Goal: Check status: Check status

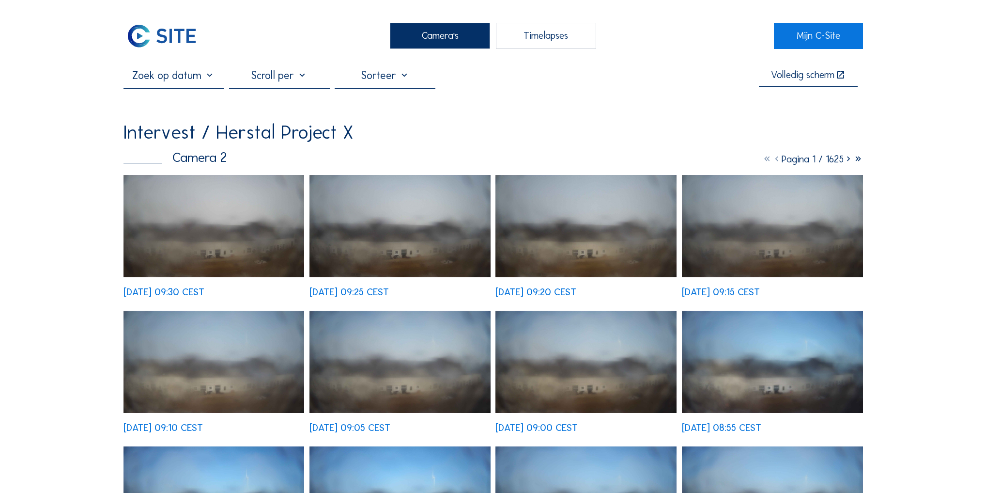
click at [848, 159] on icon at bounding box center [849, 159] width 10 height 12
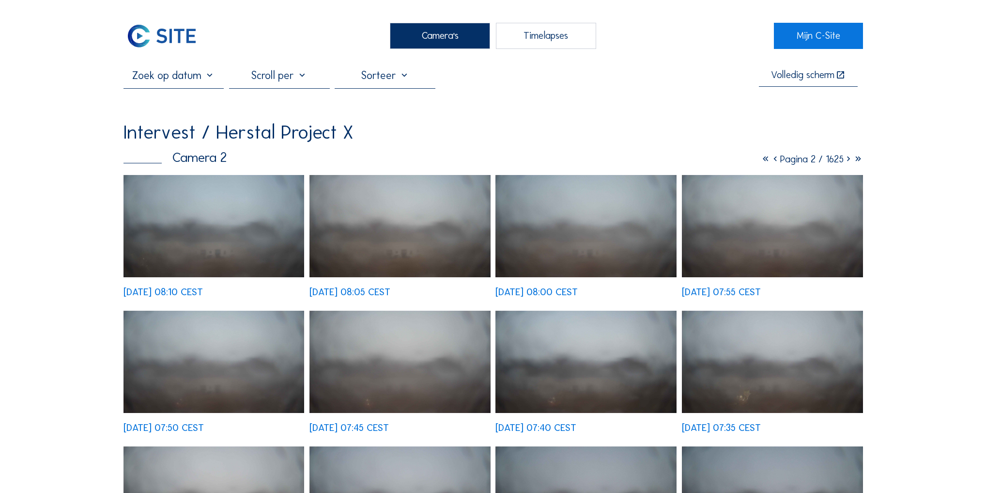
click at [848, 162] on icon at bounding box center [849, 159] width 10 height 12
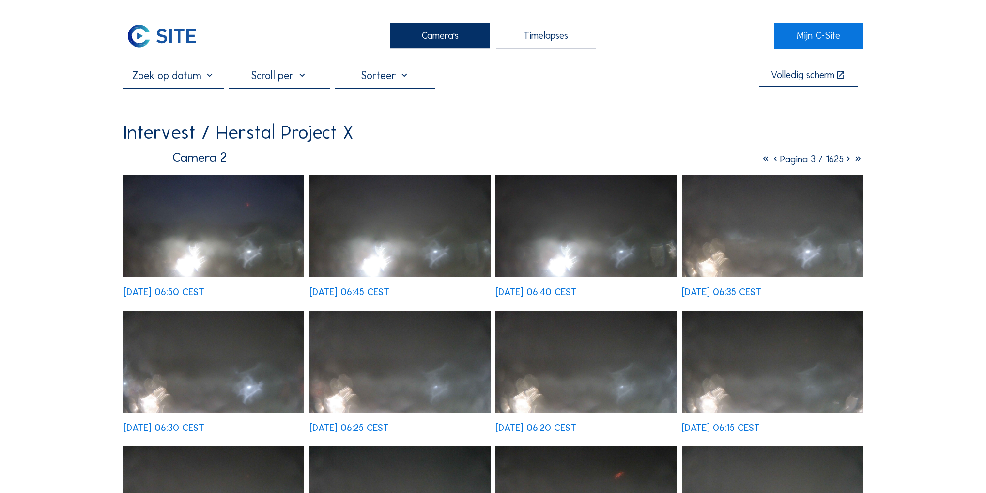
click at [771, 161] on icon at bounding box center [776, 159] width 10 height 12
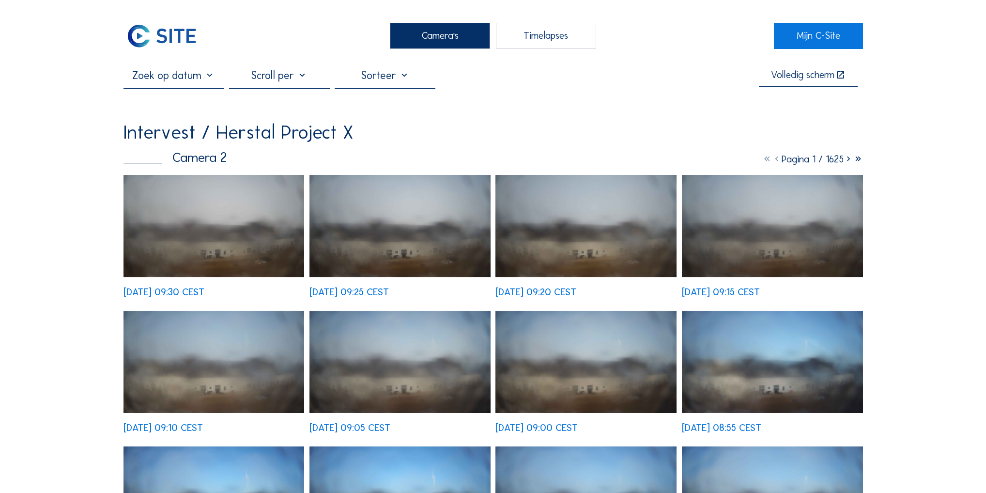
click at [242, 250] on img at bounding box center [214, 226] width 181 height 102
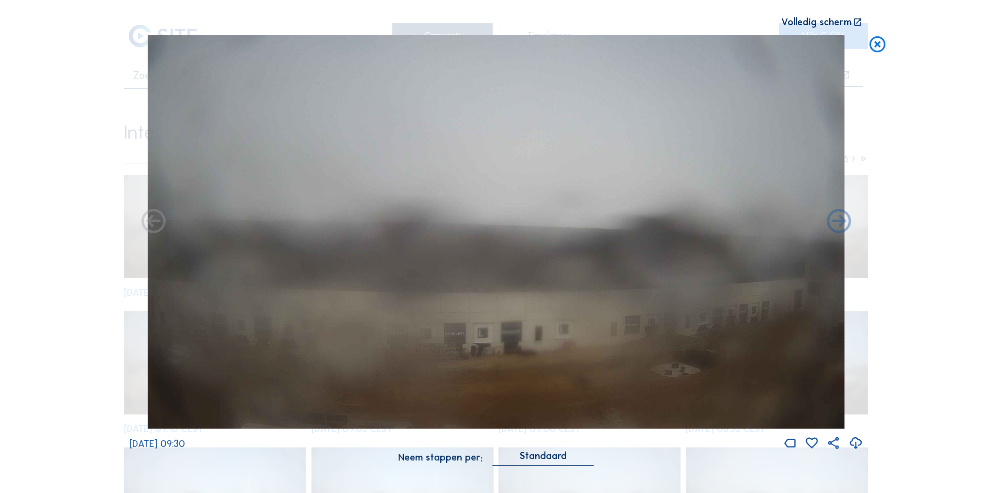
click at [877, 41] on icon at bounding box center [877, 44] width 19 height 20
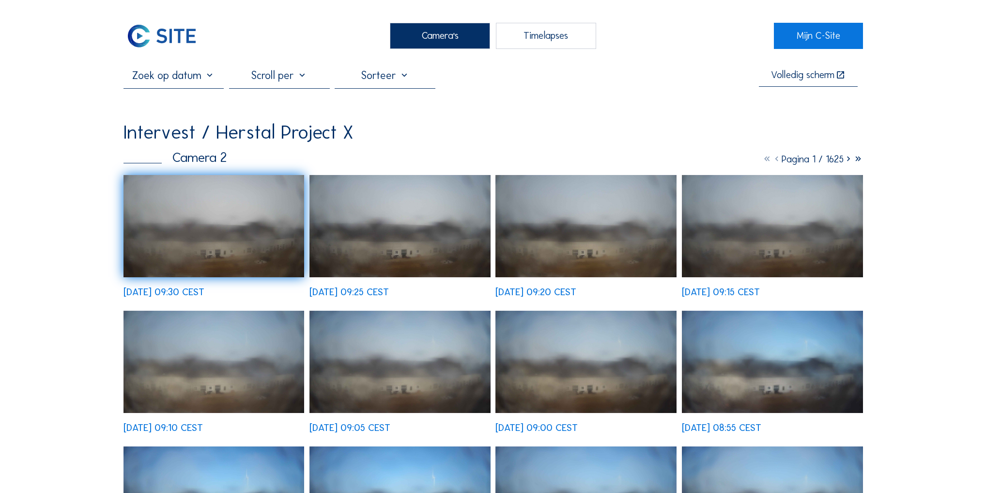
click at [205, 82] on input "text" at bounding box center [174, 75] width 101 height 13
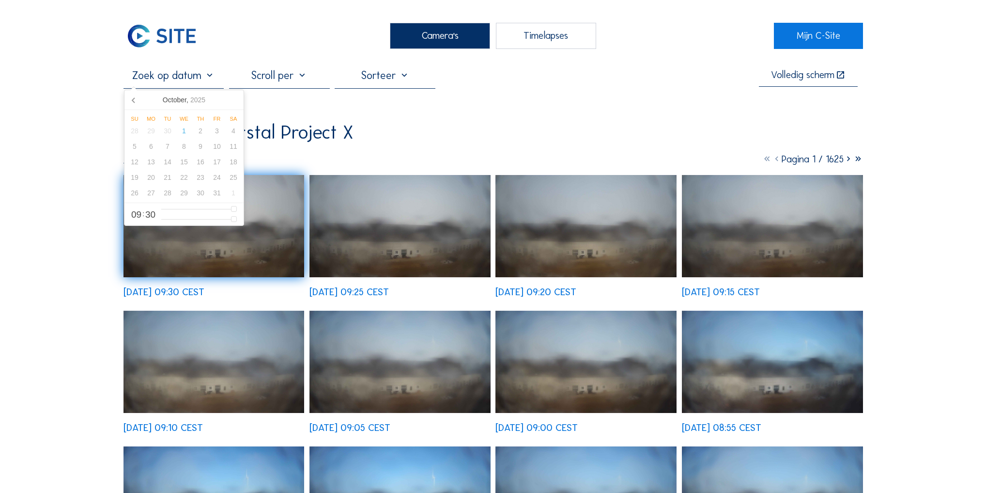
click at [208, 79] on input "text" at bounding box center [174, 75] width 101 height 13
click at [210, 77] on input "text" at bounding box center [174, 75] width 101 height 13
click at [170, 129] on div "30" at bounding box center [167, 130] width 16 height 15
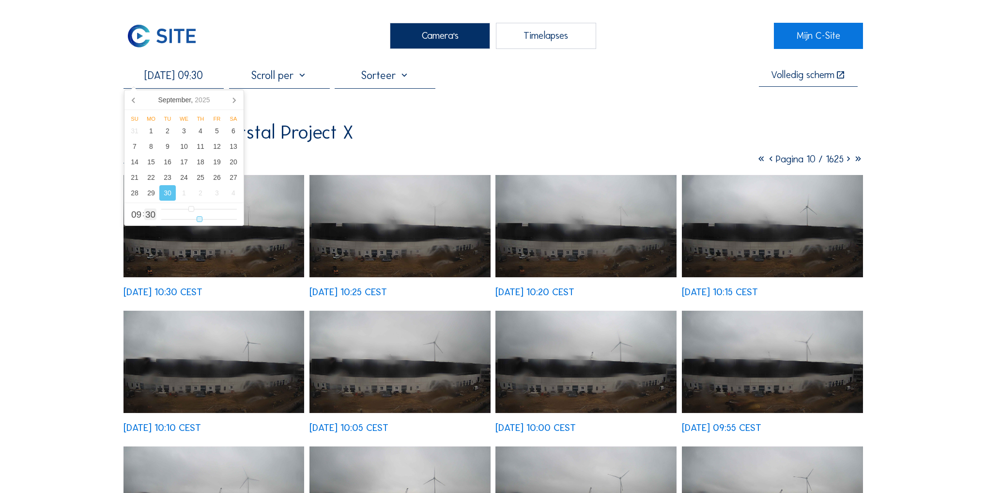
type input "[DATE] 09:31"
type input "31"
type input "[DATE] 09:32"
type input "32"
type input "[DATE] 09:33"
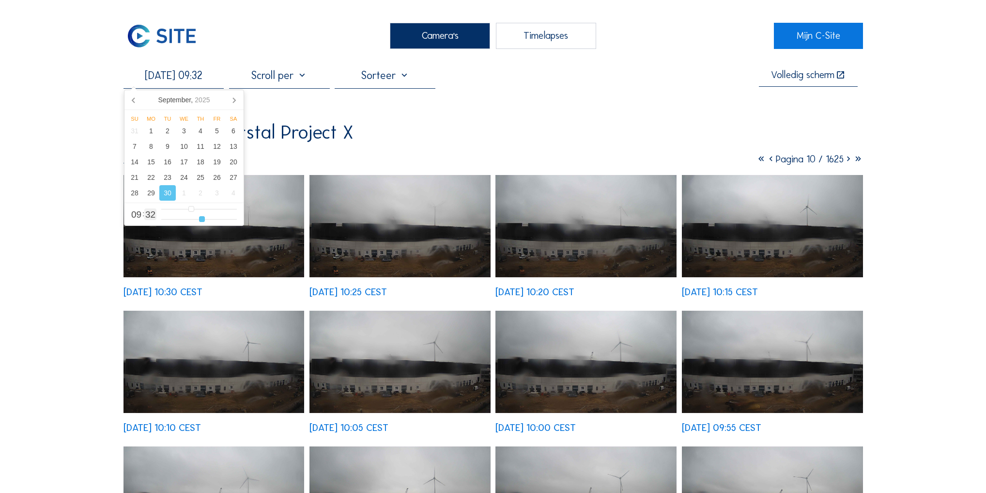
type input "33"
type input "[DATE] 09:34"
type input "34"
type input "[DATE] 09:36"
type input "36"
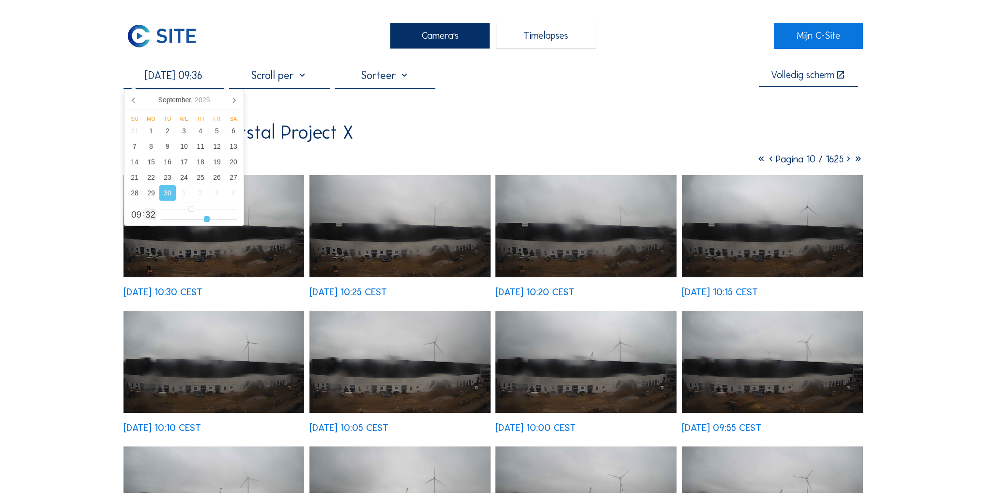
type input "[DATE] 09:37"
type input "37"
type input "[DATE] 09:38"
type input "38"
type input "[DATE] 09:40"
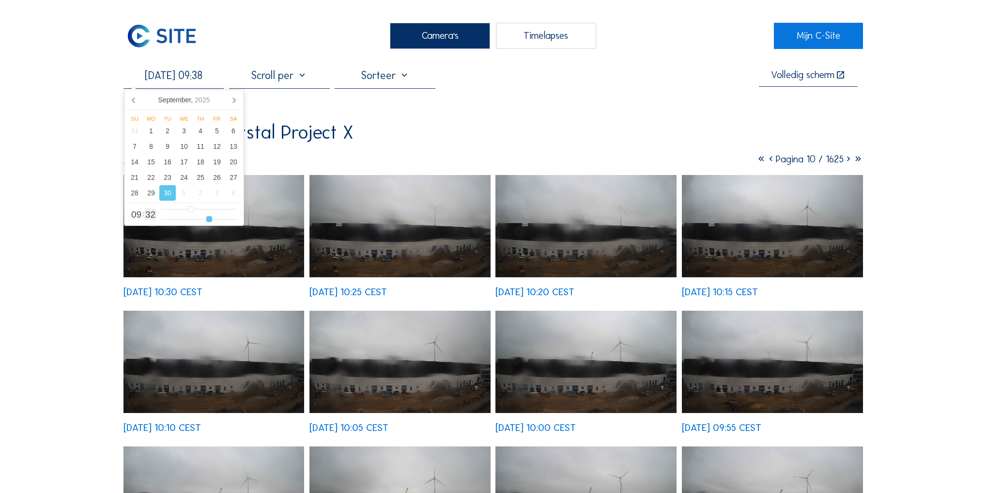
type input "40"
type input "[DATE] 09:42"
type input "42"
type input "[DATE] 09:44"
type input "44"
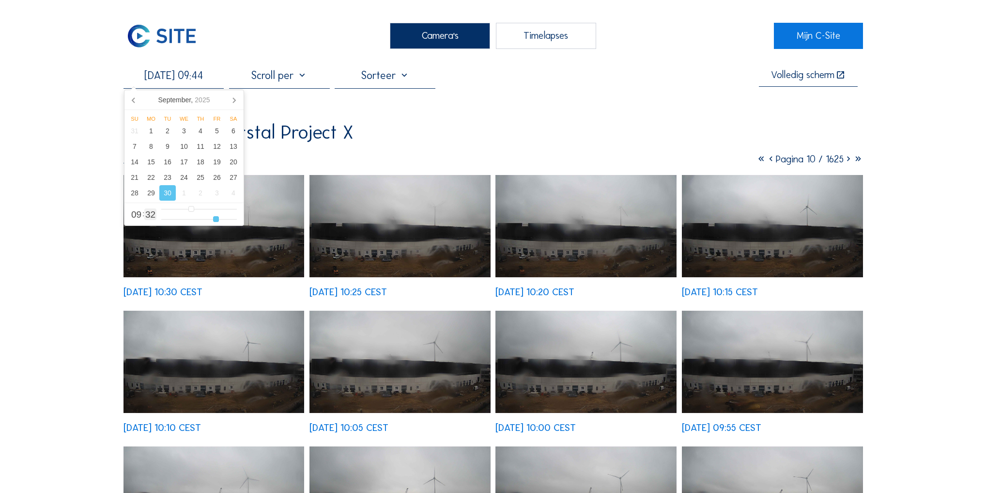
type input "[DATE] 09:46"
type input "46"
type input "[DATE] 09:47"
type input "47"
type input "[DATE] 09:48"
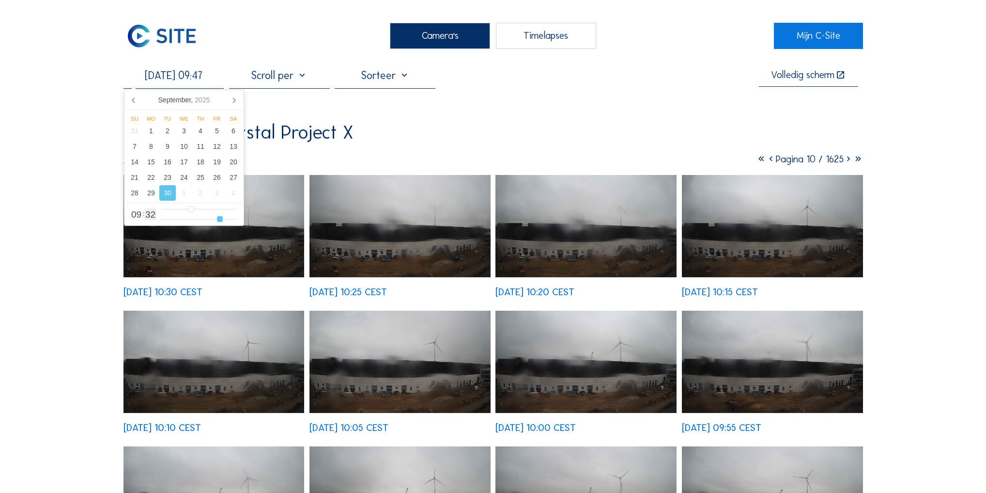
type input "48"
type input "[DATE] 09:50"
type input "50"
type input "[DATE] 09:51"
type input "51"
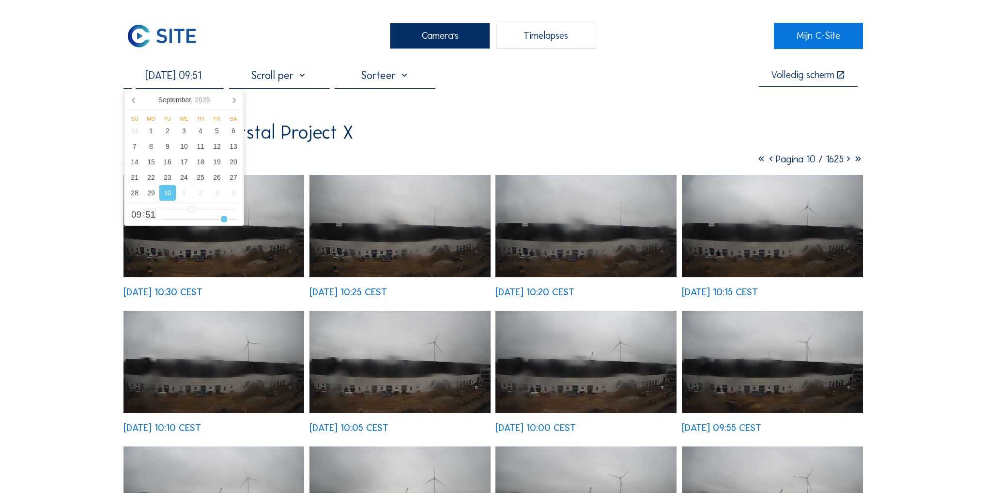
type input "[DATE] 09:52"
type input "52"
type input "[DATE] 09:53"
type input "53"
type input "[DATE] 09:54"
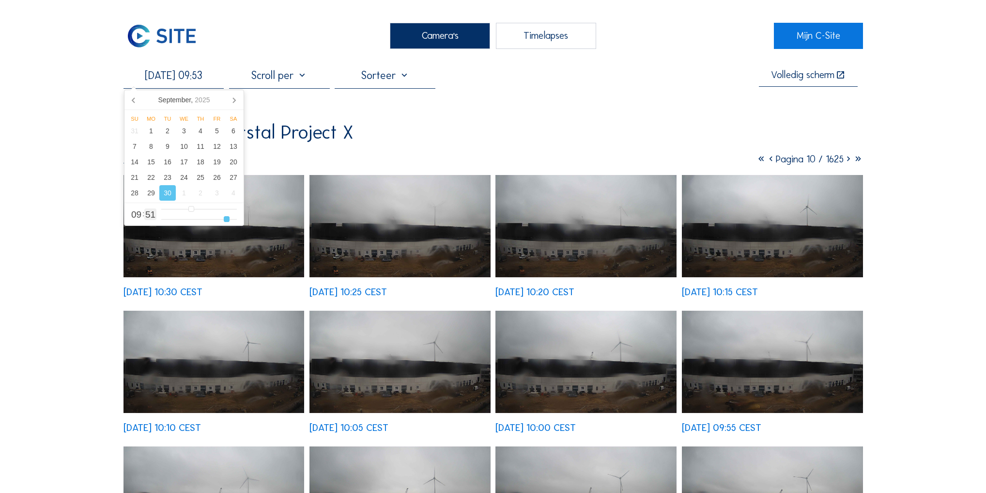
type input "54"
type input "[DATE] 09:55"
type input "55"
type input "[DATE] 09:56"
type input "56"
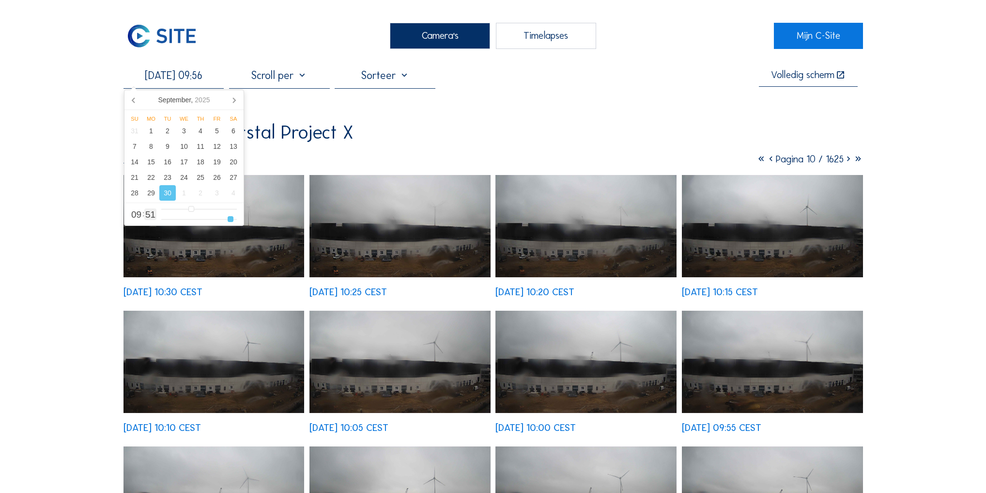
type input "[DATE] 09:57"
drag, startPoint x: 201, startPoint y: 219, endPoint x: 226, endPoint y: 220, distance: 25.7
type input "56"
click at [230, 220] on input "range" at bounding box center [199, 219] width 76 height 8
type input "[DATE] 10:56"
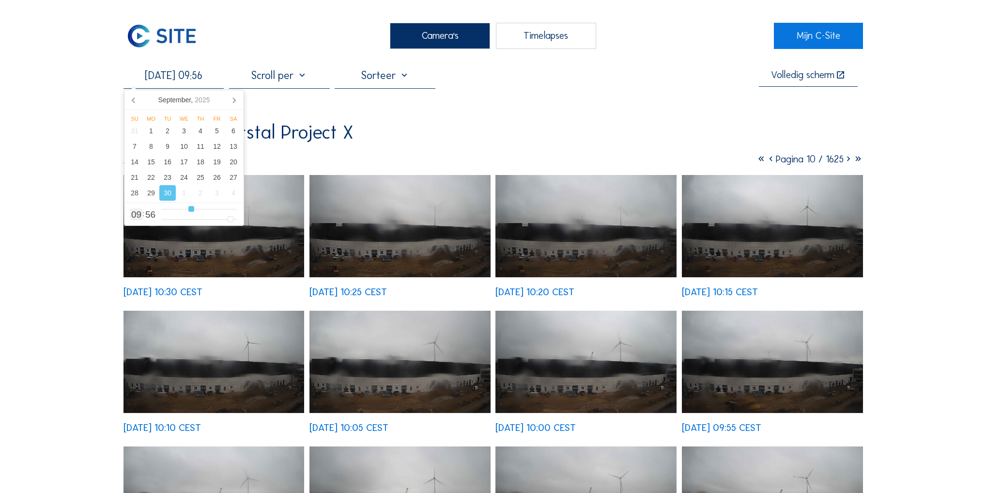
type input "10"
type input "[DATE] 11:56"
type input "11"
type input "[DATE] 12:56"
type input "12"
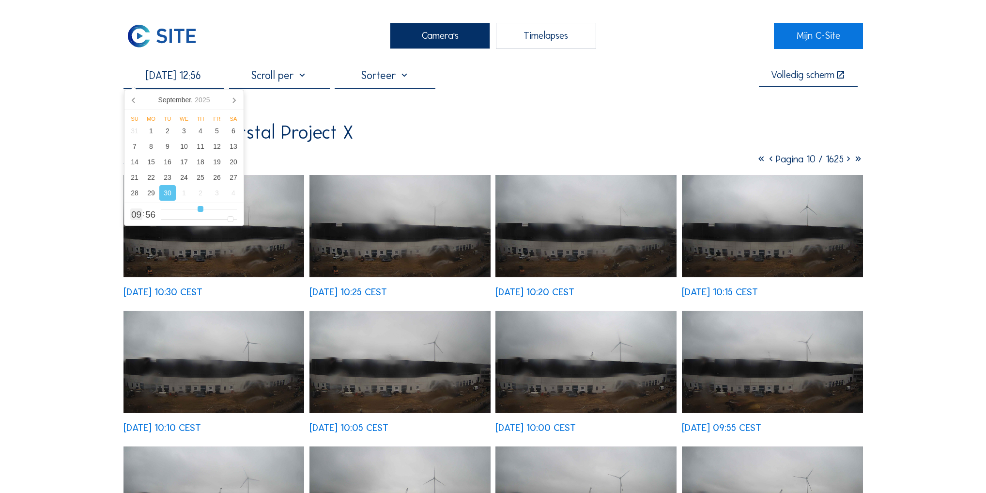
type input "[DATE] 13:56"
type input "13"
type input "[DATE] 15:56"
type input "15"
type input "[DATE] 16:56"
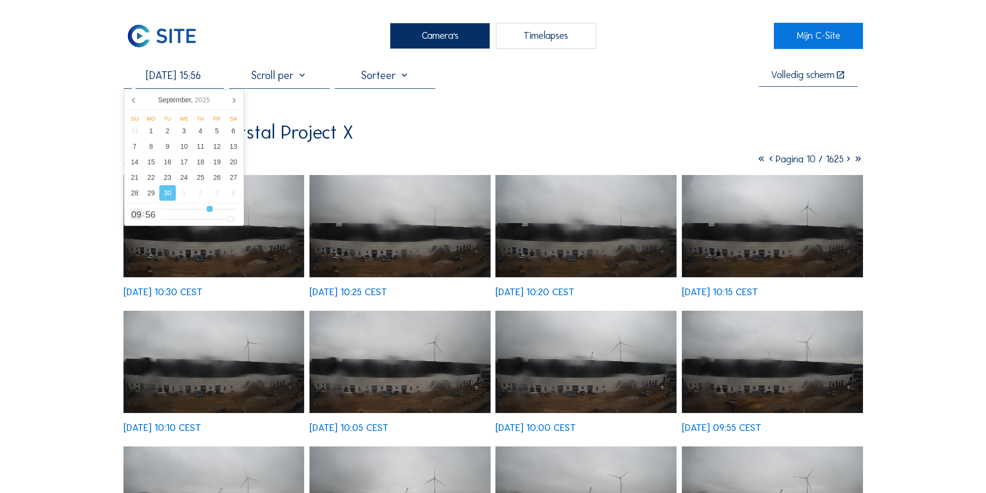
type input "16"
type input "[DATE] 18:56"
type input "18"
type input "[DATE] 21:56"
type input "21"
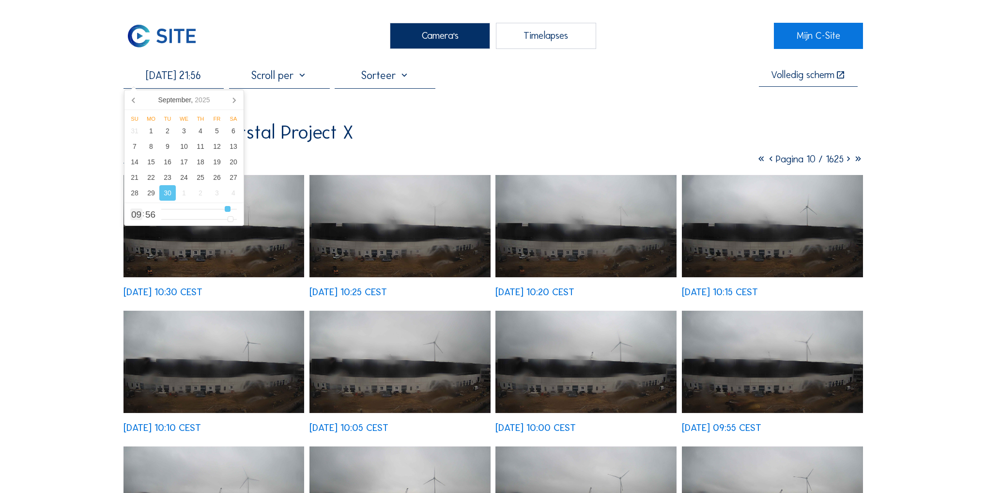
type input "[DATE] 23:56"
type input "23"
type input "[DATE] 22:56"
type input "22"
type input "[DATE] 21:56"
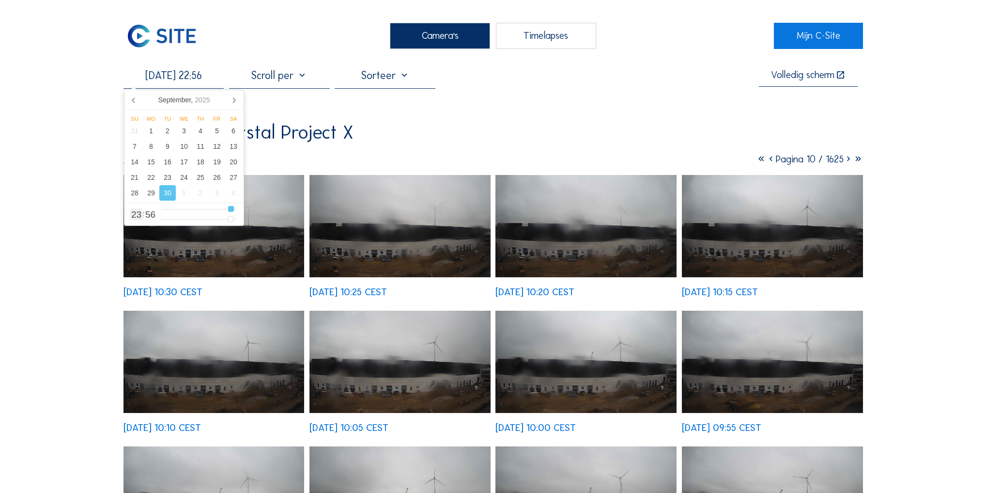
type input "21"
type input "[DATE] 20:56"
type input "20"
type input "[DATE] 19:56"
type input "19"
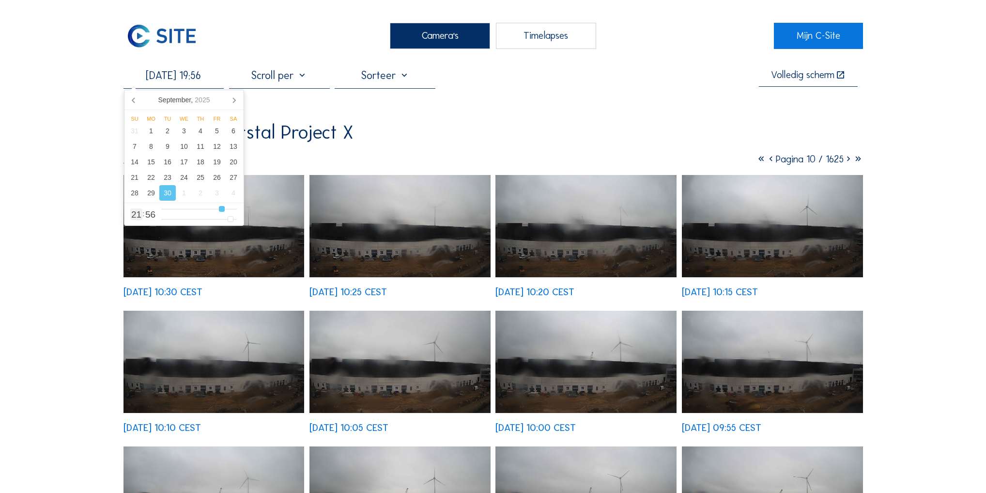
type input "[DATE] 18:56"
type input "18"
type input "[DATE] 19:56"
type input "19"
type input "[DATE] 18:56"
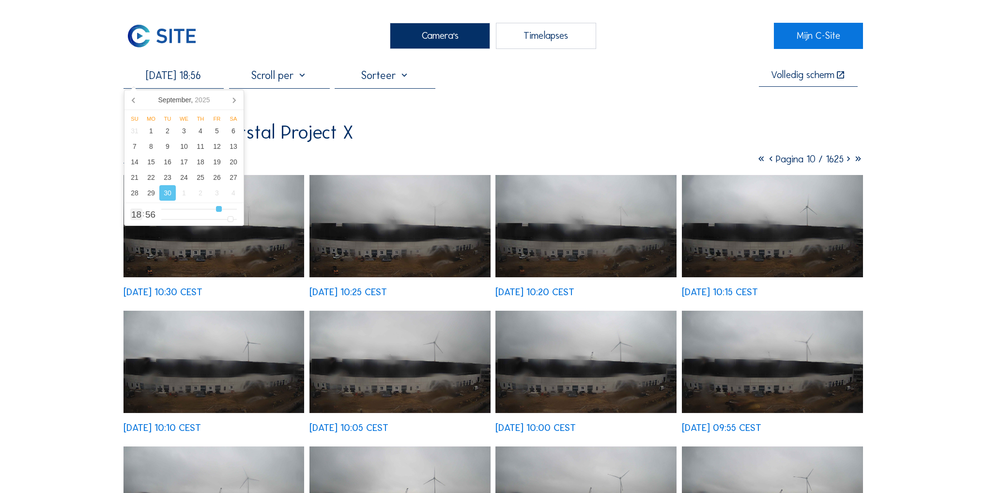
drag, startPoint x: 190, startPoint y: 212, endPoint x: 218, endPoint y: 211, distance: 27.6
type input "18"
click at [218, 211] on input "range" at bounding box center [199, 209] width 76 height 8
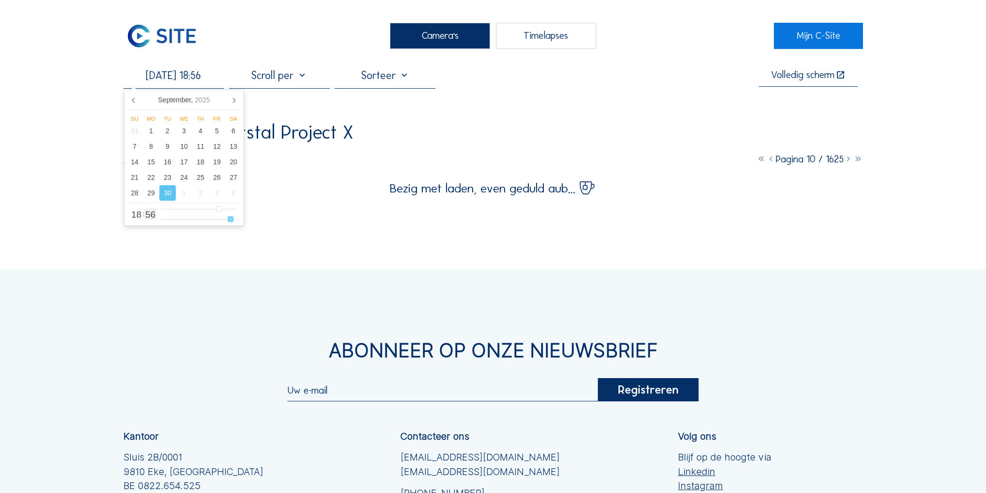
type input "[DATE] 18:55"
type input "55"
type input "[DATE] 18:56"
type input "56"
type input "[DATE] 18:58"
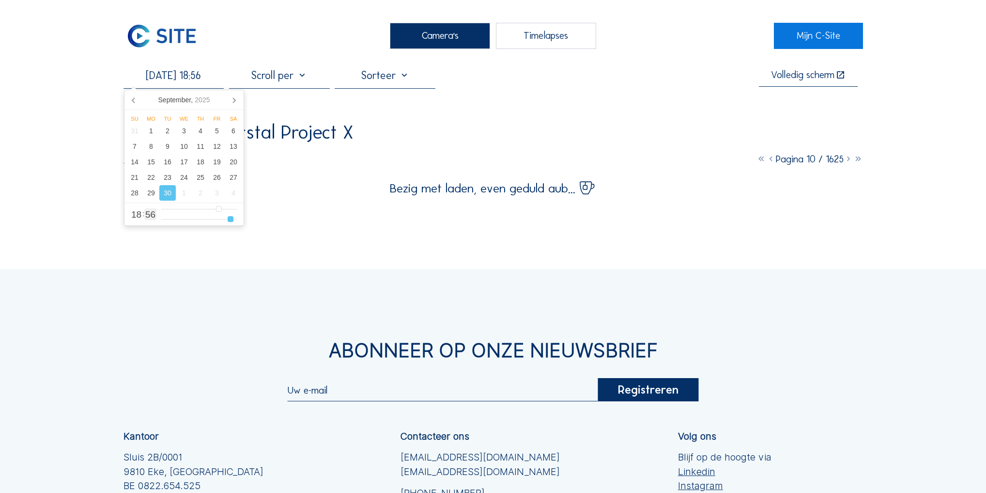
type input "58"
type input "[DATE] 18:59"
drag, startPoint x: 228, startPoint y: 219, endPoint x: 240, endPoint y: 220, distance: 11.7
type input "59"
click at [237, 220] on input "range" at bounding box center [199, 219] width 76 height 8
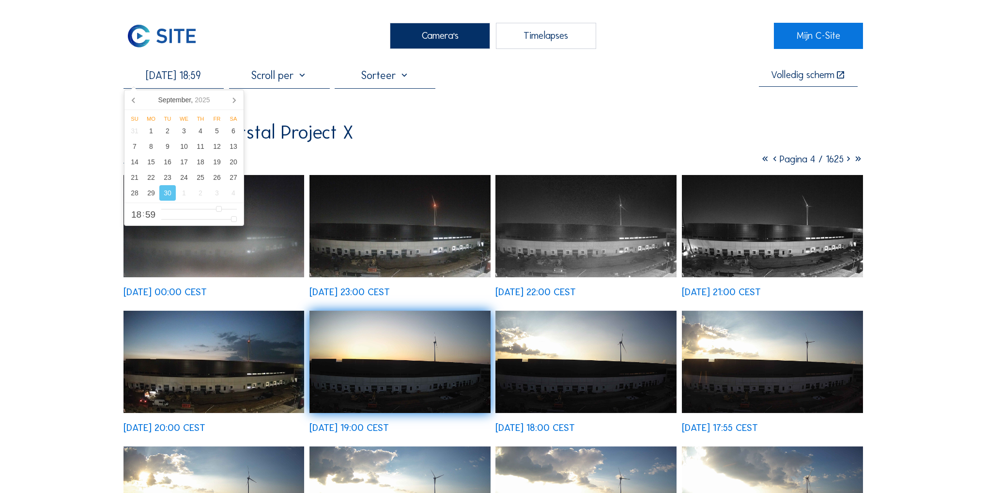
click at [653, 87] on div "[DATE] 18:59 Volledig [PERSON_NAME]" at bounding box center [494, 78] width 740 height 19
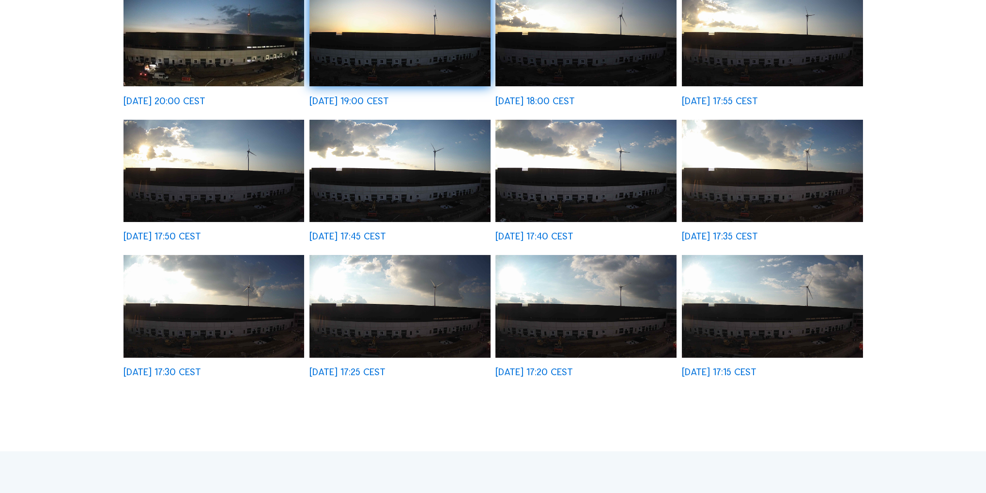
click at [719, 341] on img at bounding box center [772, 306] width 181 height 102
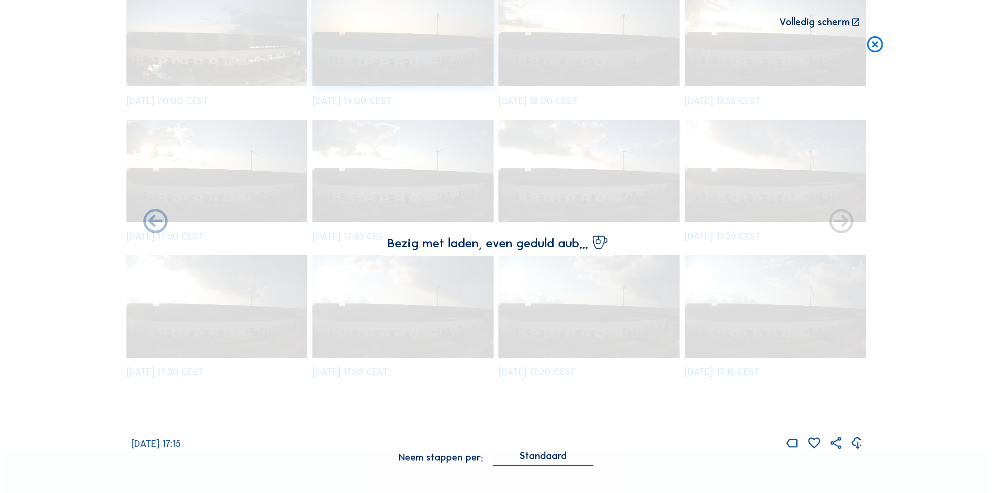
scroll to position [327, 0]
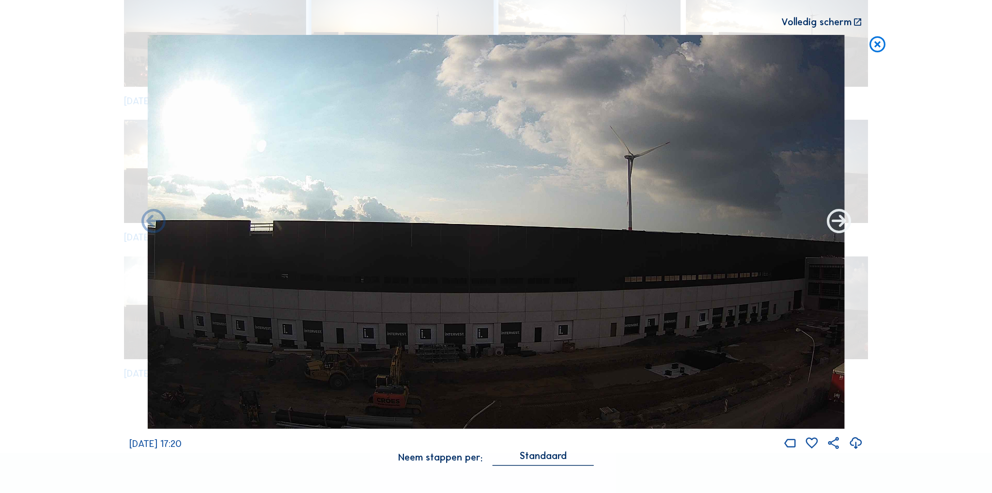
click at [843, 218] on icon at bounding box center [838, 222] width 29 height 30
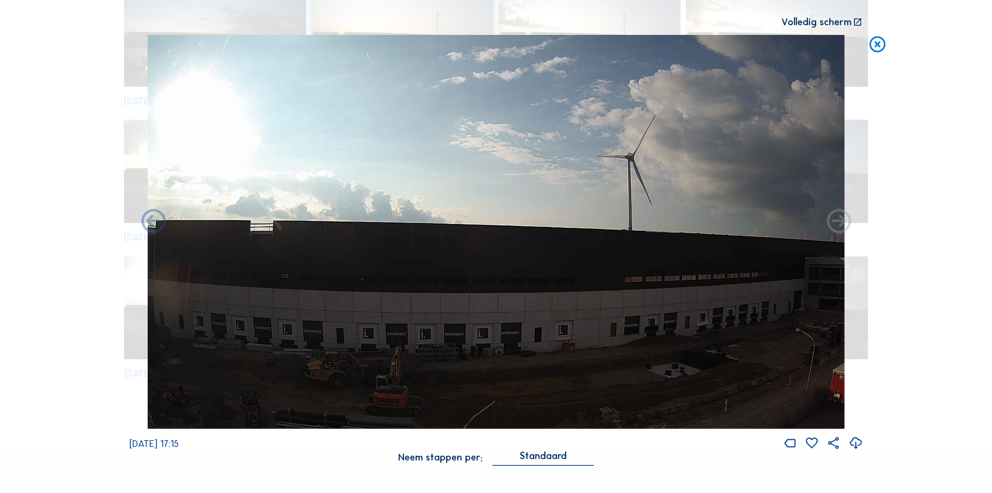
click at [843, 218] on icon at bounding box center [838, 222] width 29 height 30
click at [837, 221] on icon at bounding box center [838, 222] width 29 height 30
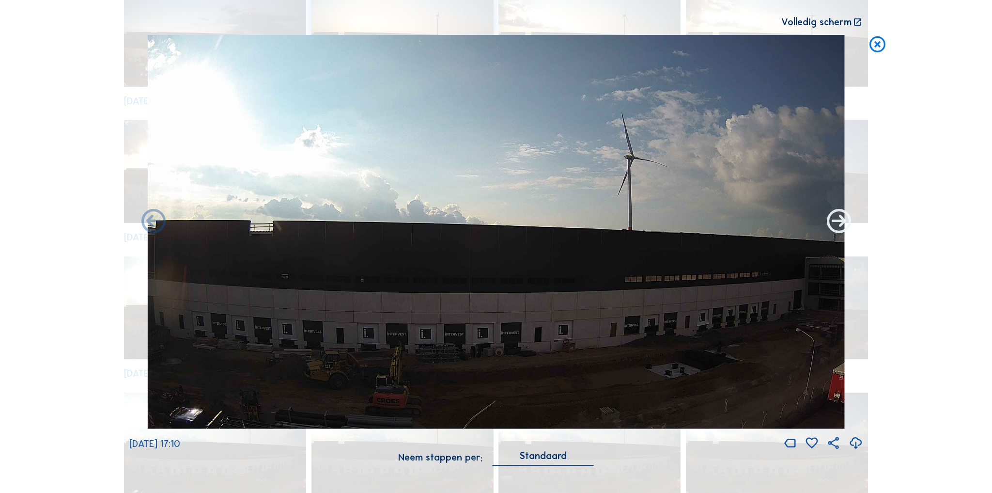
click at [834, 228] on icon at bounding box center [838, 222] width 29 height 30
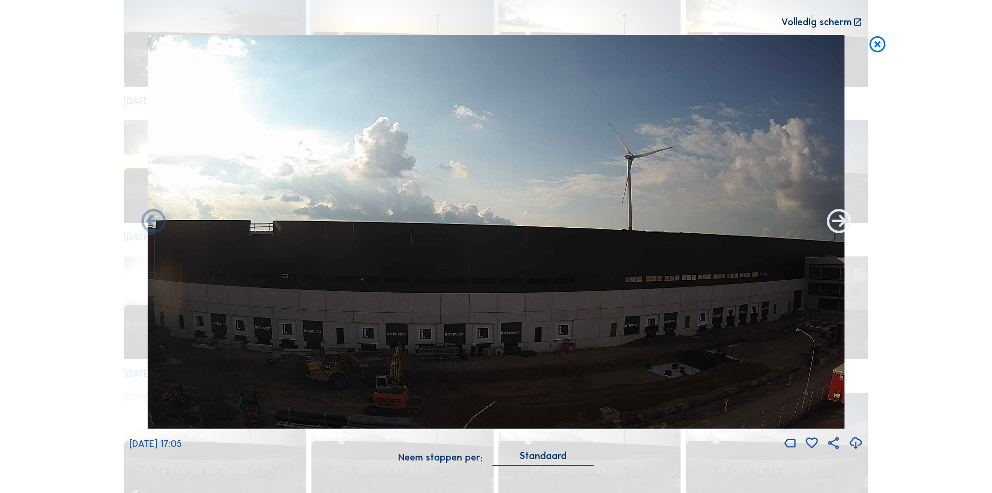
click at [835, 225] on icon at bounding box center [838, 222] width 29 height 30
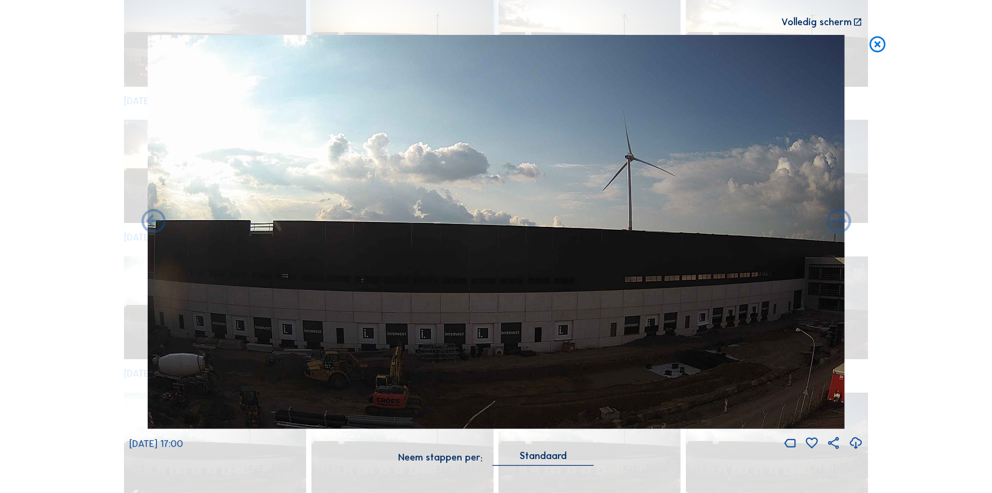
click at [835, 225] on icon at bounding box center [838, 222] width 29 height 30
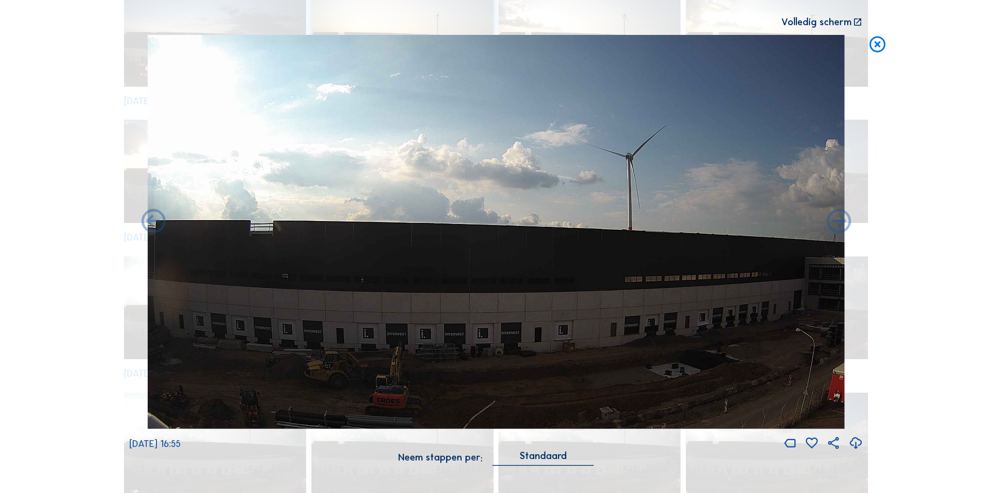
click at [835, 225] on icon at bounding box center [838, 222] width 29 height 30
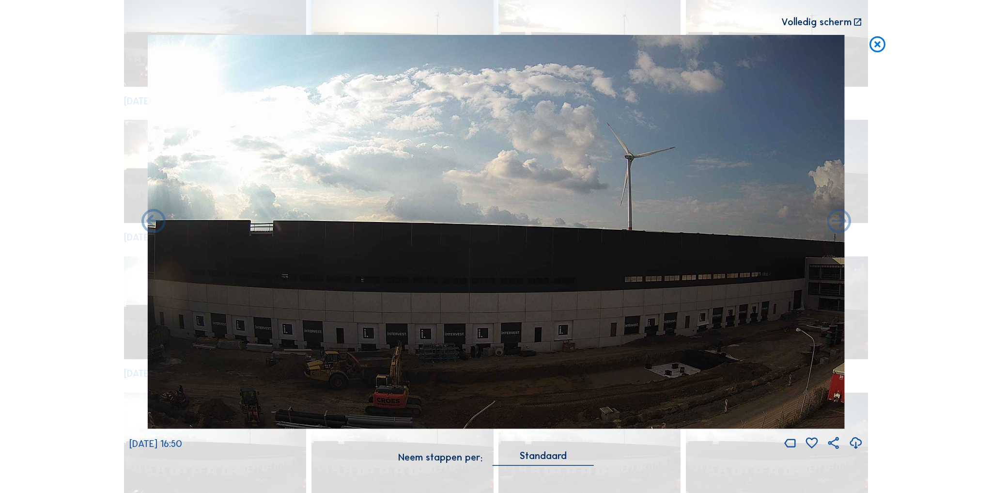
click at [835, 225] on icon at bounding box center [838, 222] width 29 height 30
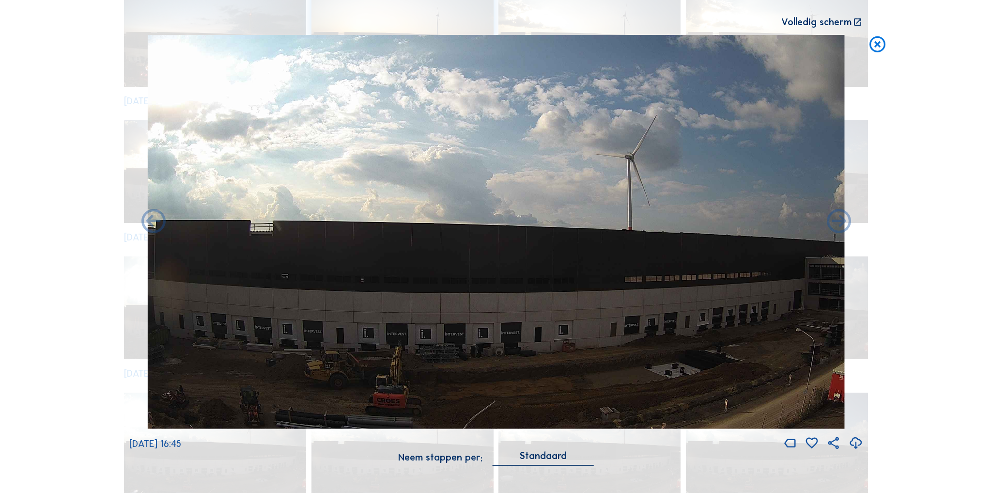
click at [835, 225] on icon at bounding box center [838, 222] width 29 height 30
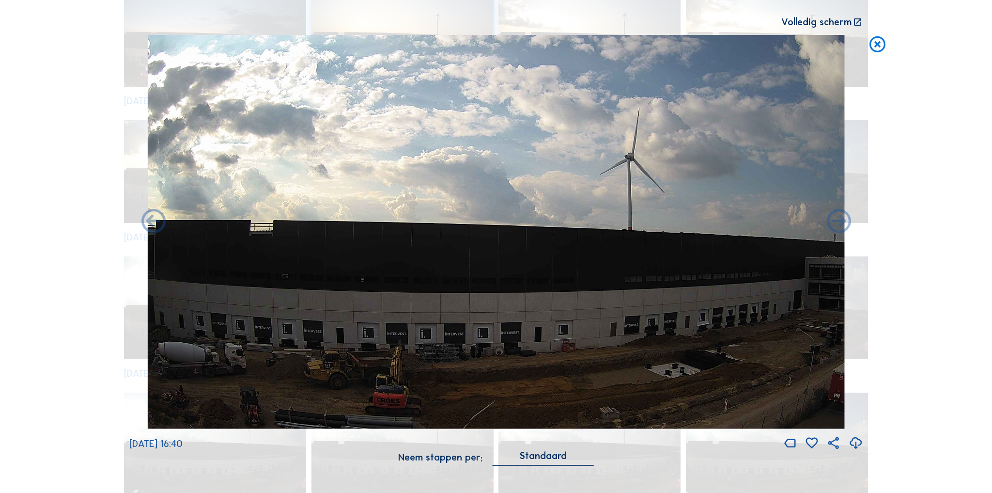
click at [835, 225] on icon at bounding box center [838, 222] width 29 height 30
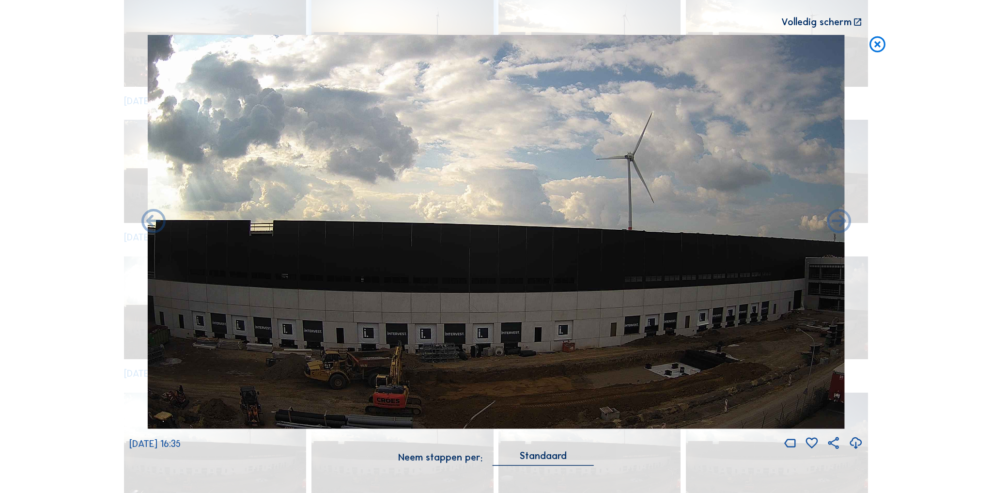
click at [835, 225] on icon at bounding box center [838, 222] width 29 height 30
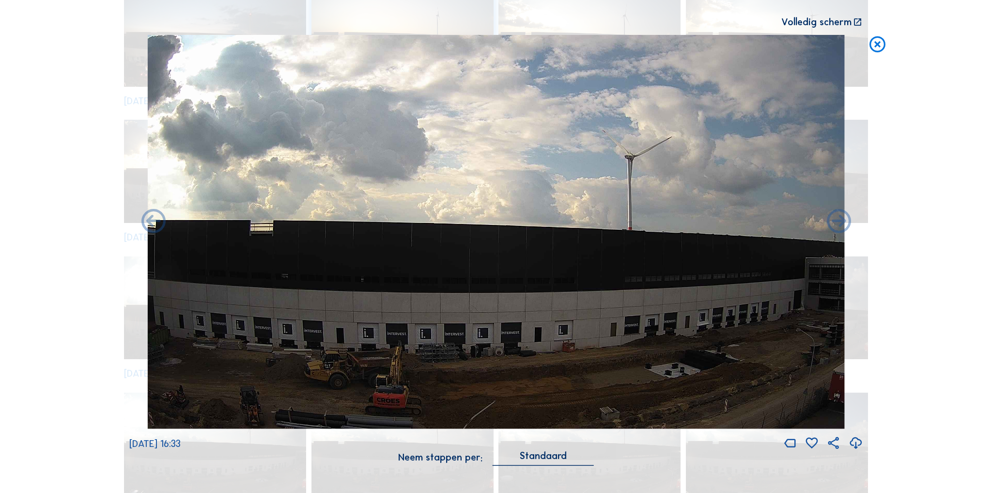
click at [835, 225] on icon at bounding box center [838, 222] width 29 height 30
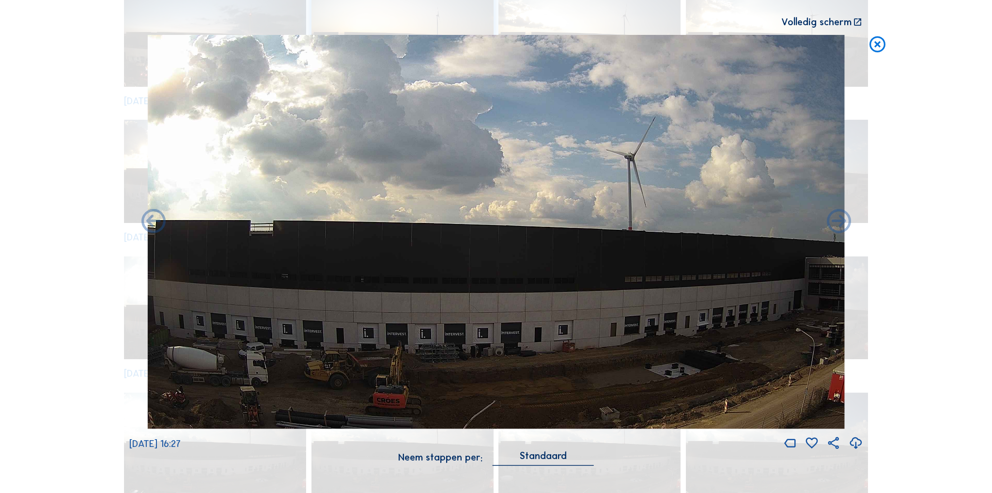
click at [835, 225] on icon at bounding box center [838, 222] width 29 height 30
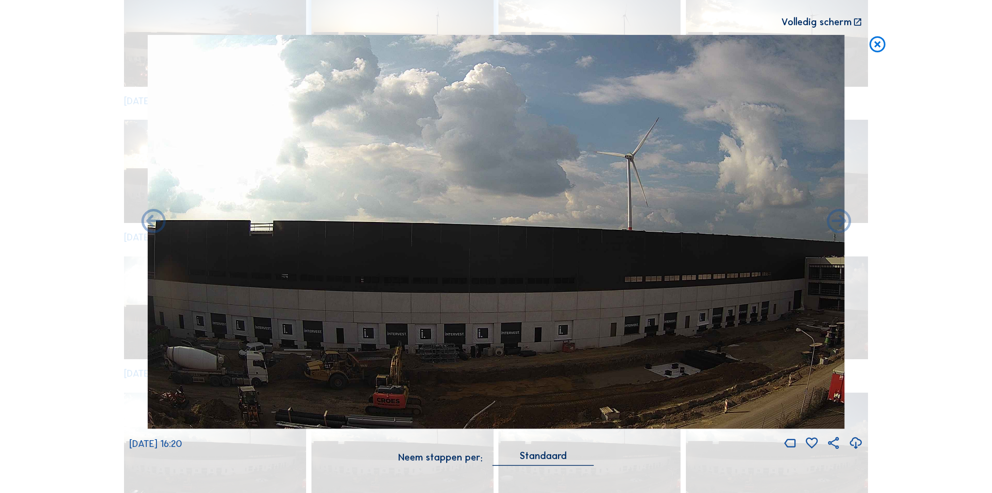
click at [835, 225] on icon at bounding box center [838, 222] width 29 height 30
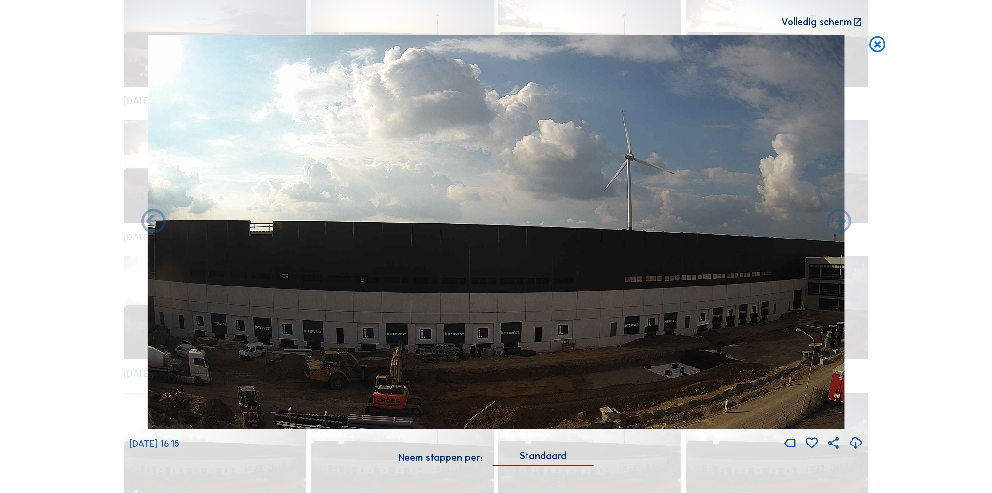
click at [835, 225] on icon at bounding box center [838, 222] width 29 height 30
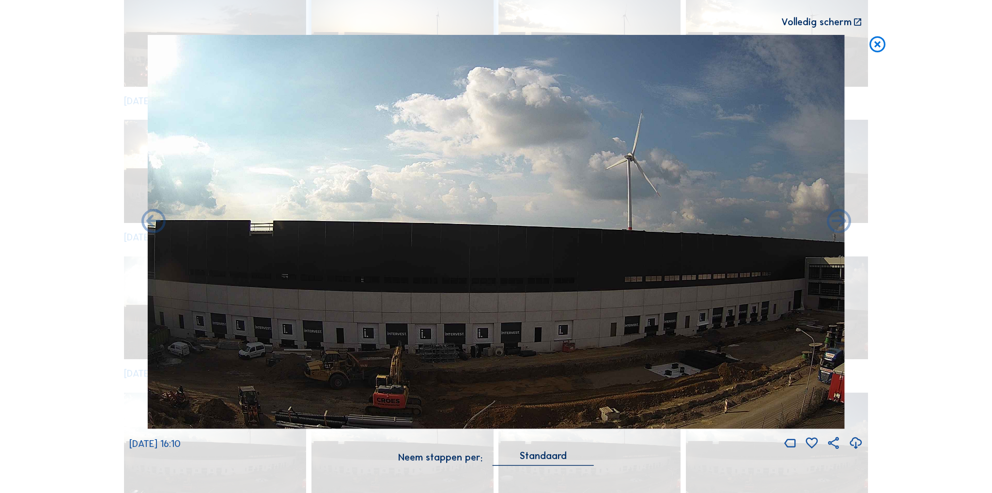
click at [835, 225] on icon at bounding box center [838, 222] width 29 height 30
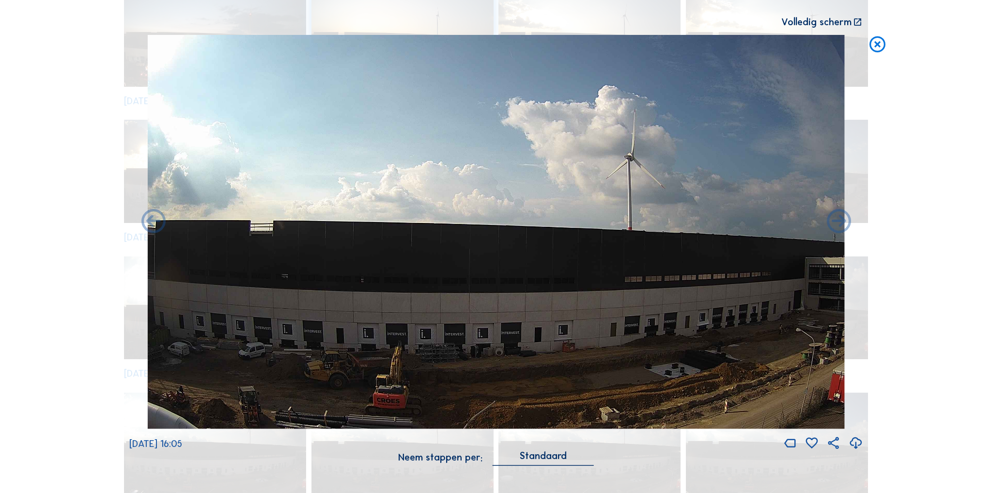
click at [835, 225] on icon at bounding box center [838, 222] width 29 height 30
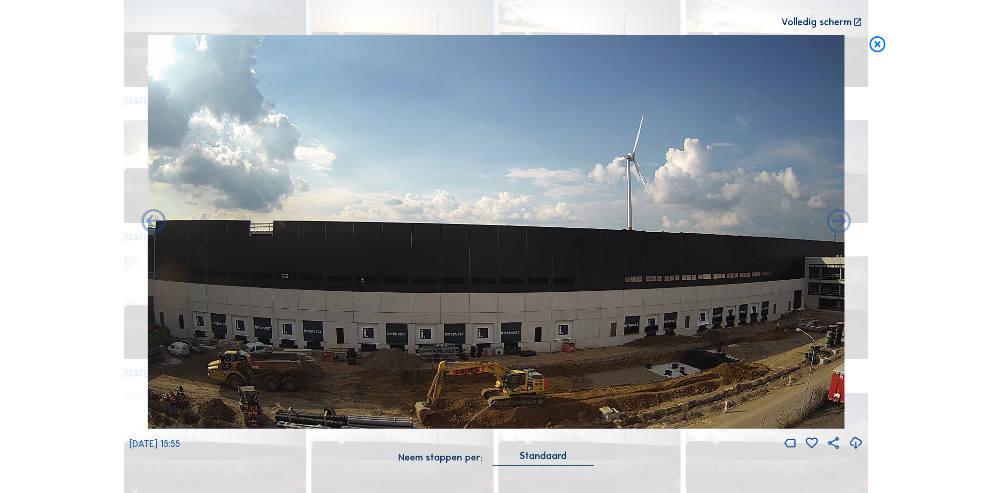
click at [835, 225] on icon at bounding box center [838, 222] width 29 height 30
